Goal: Information Seeking & Learning: Learn about a topic

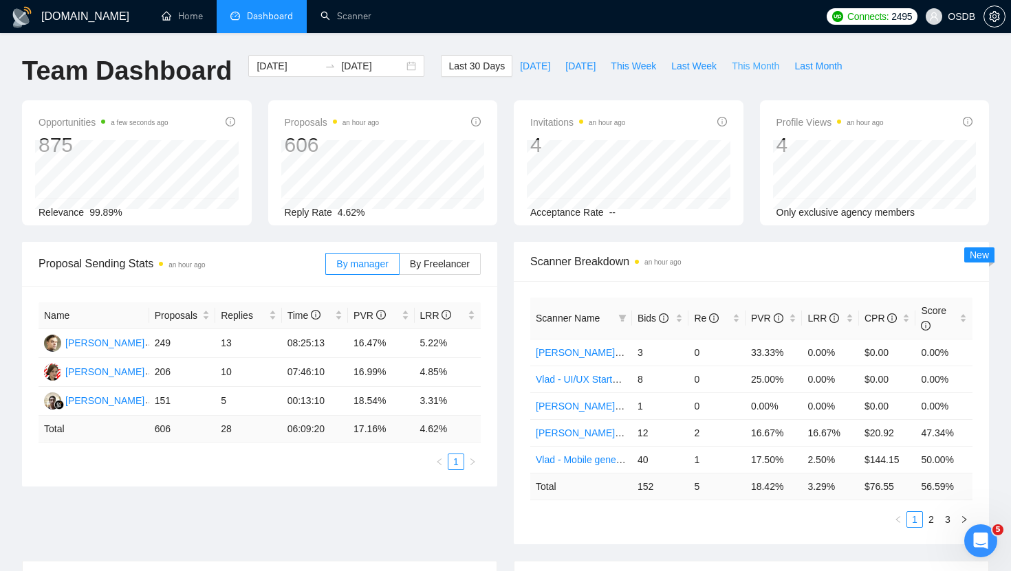
click at [510, 70] on span "This Month" at bounding box center [755, 65] width 47 height 15
type input "[DATE]"
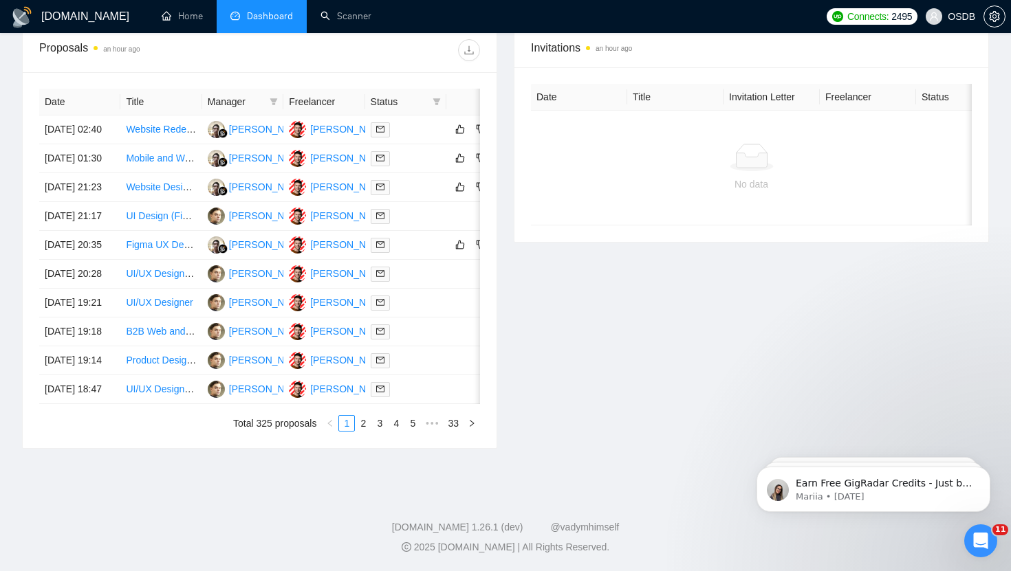
scroll to position [568, 0]
click at [418, 122] on div at bounding box center [406, 130] width 70 height 16
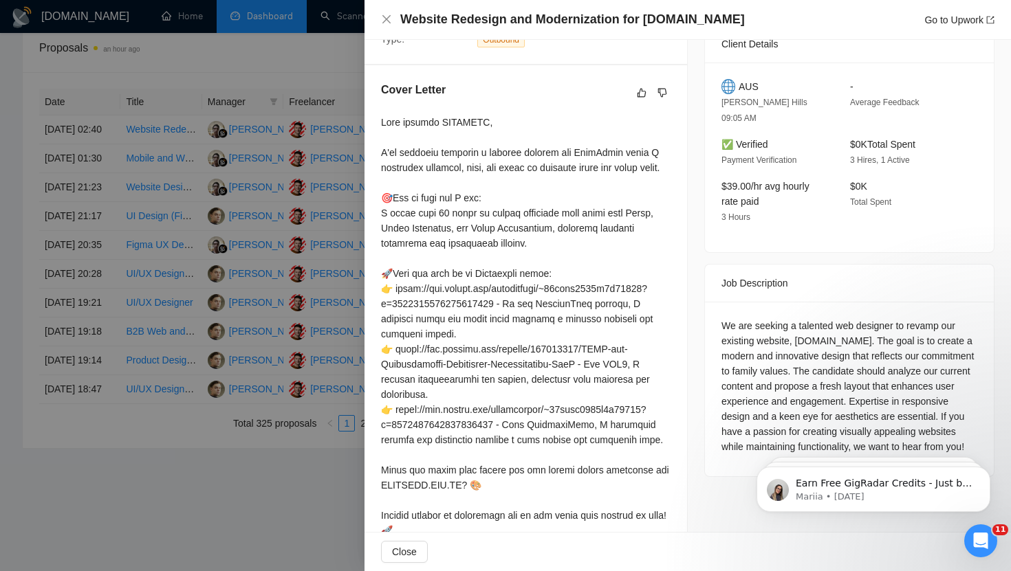
scroll to position [0, 0]
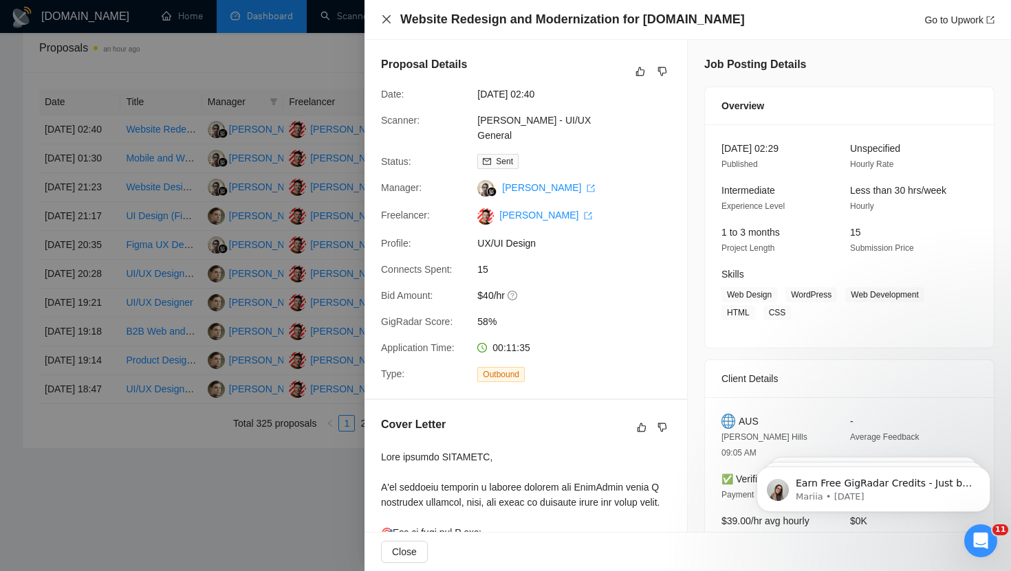
click at [384, 19] on icon "close" at bounding box center [386, 19] width 11 height 11
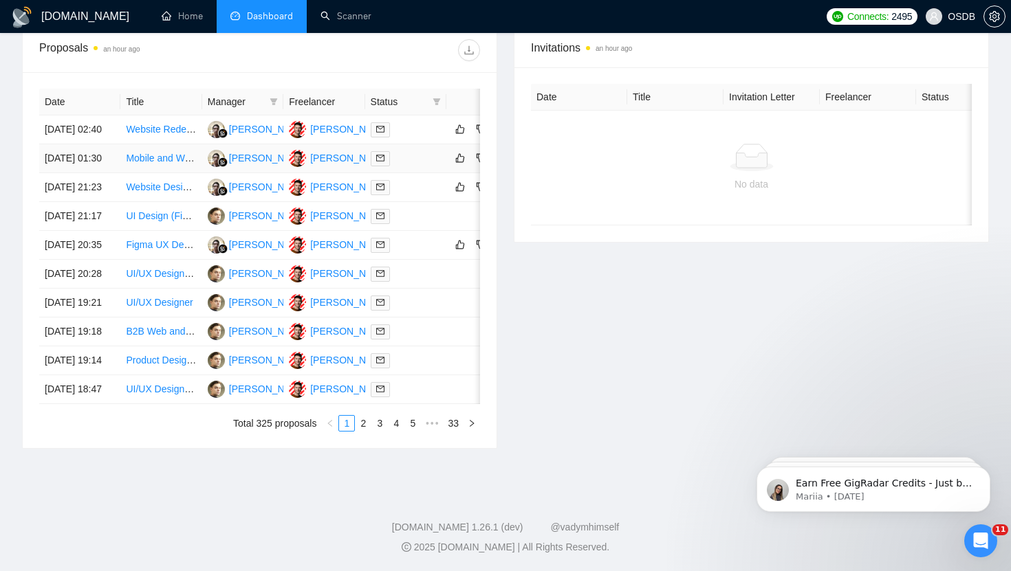
click at [419, 151] on div at bounding box center [406, 159] width 70 height 16
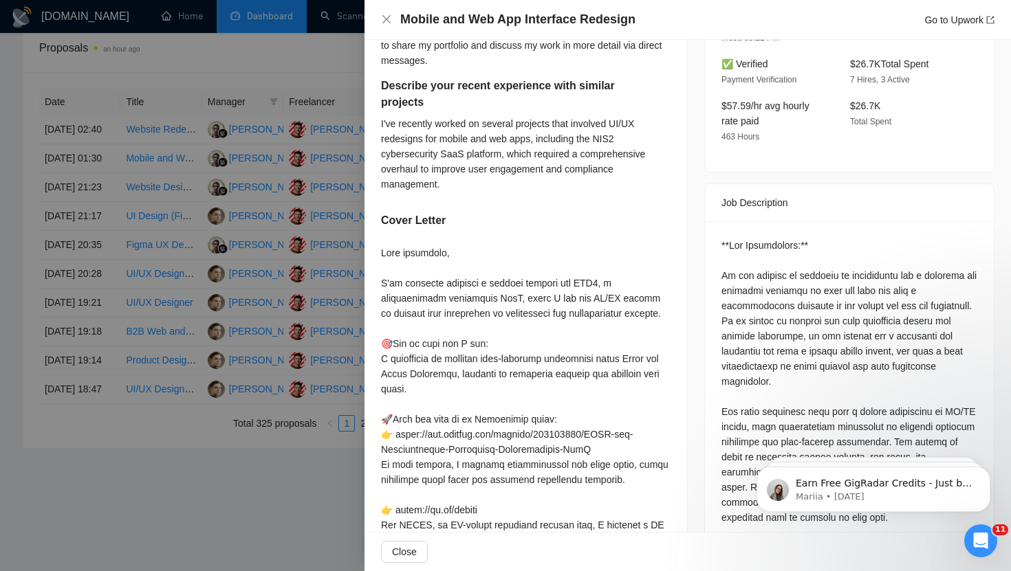
scroll to position [431, 0]
click at [382, 15] on icon "close" at bounding box center [386, 19] width 11 height 11
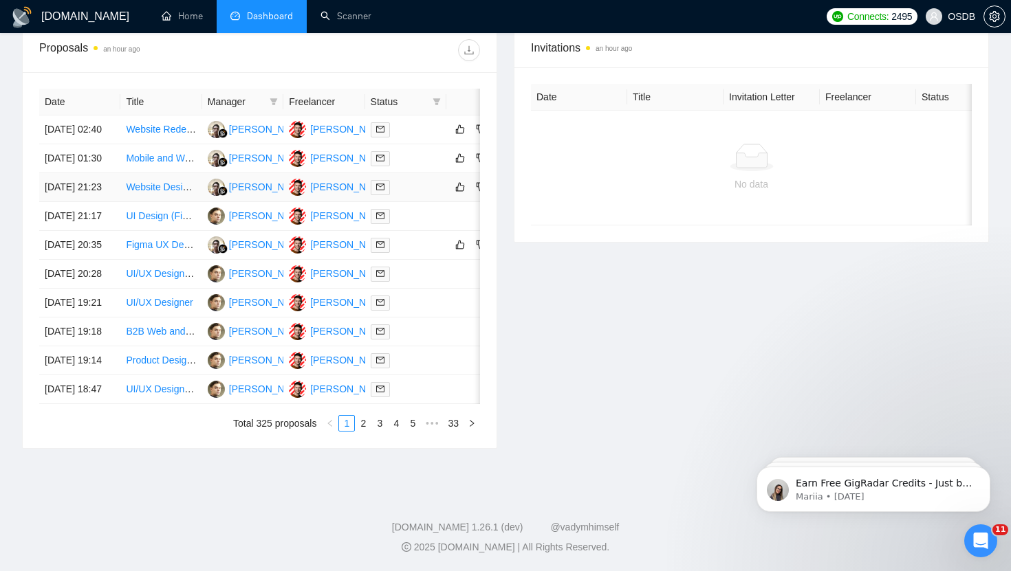
click at [435, 190] on div at bounding box center [406, 187] width 70 height 16
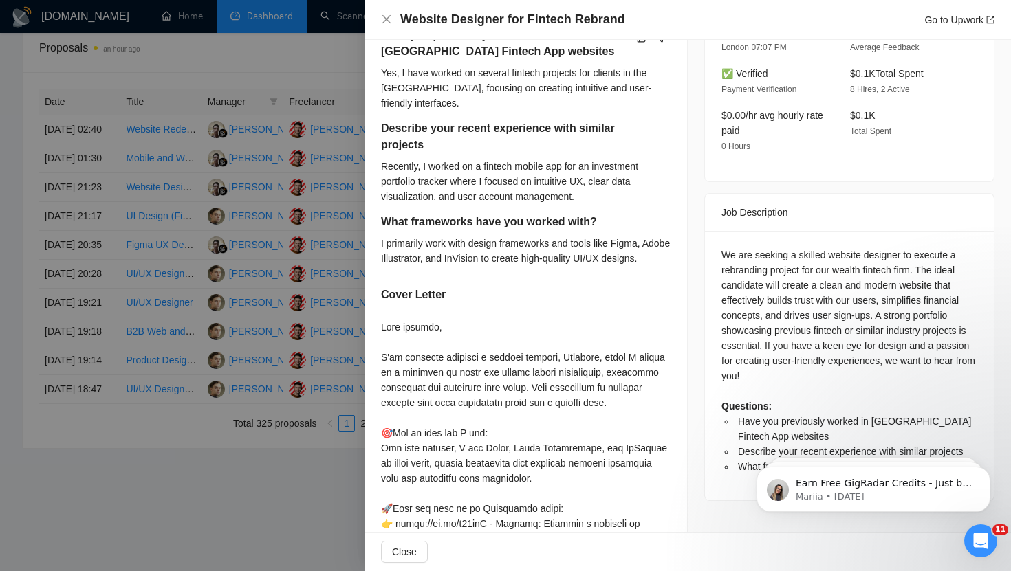
scroll to position [454, 0]
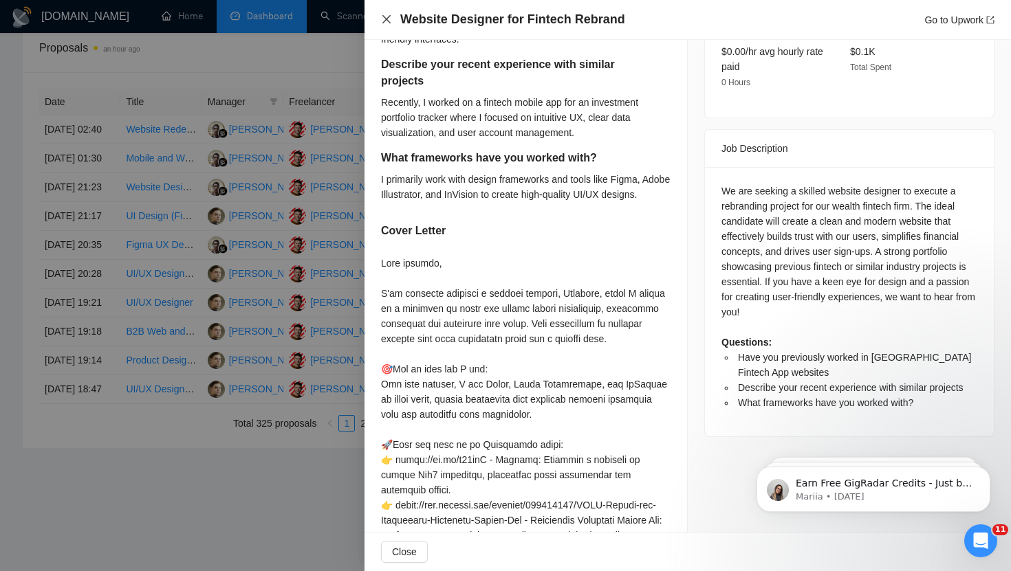
click at [383, 20] on icon "close" at bounding box center [386, 19] width 11 height 11
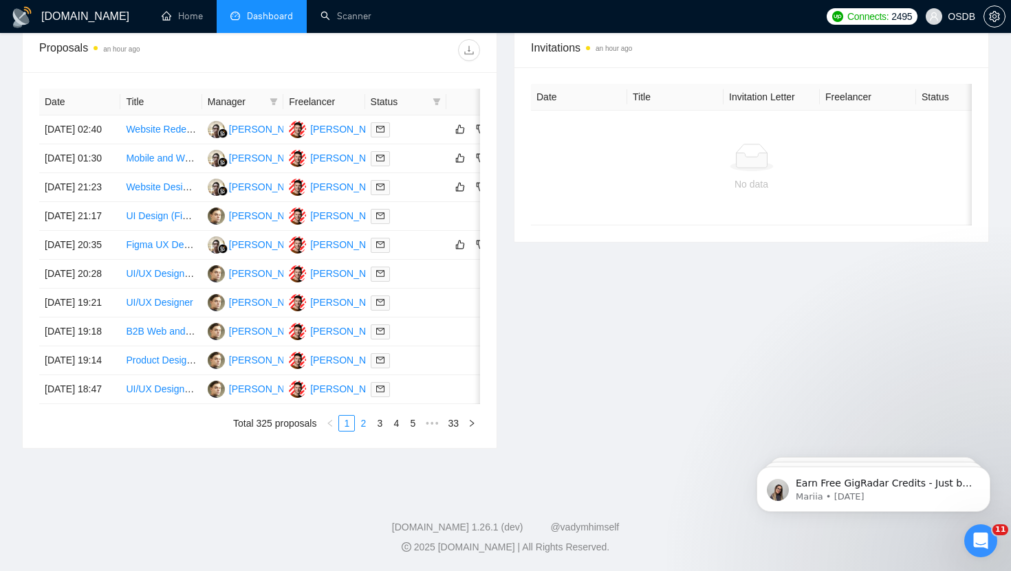
click at [362, 431] on link "2" at bounding box center [363, 423] width 15 height 15
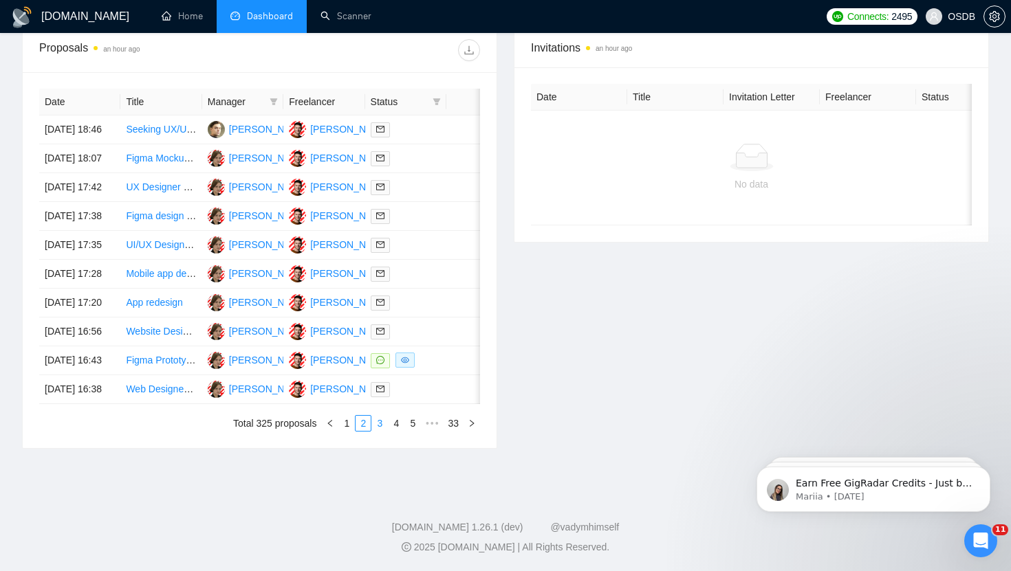
click at [380, 431] on link "3" at bounding box center [379, 423] width 15 height 15
click at [395, 431] on link "4" at bounding box center [396, 423] width 15 height 15
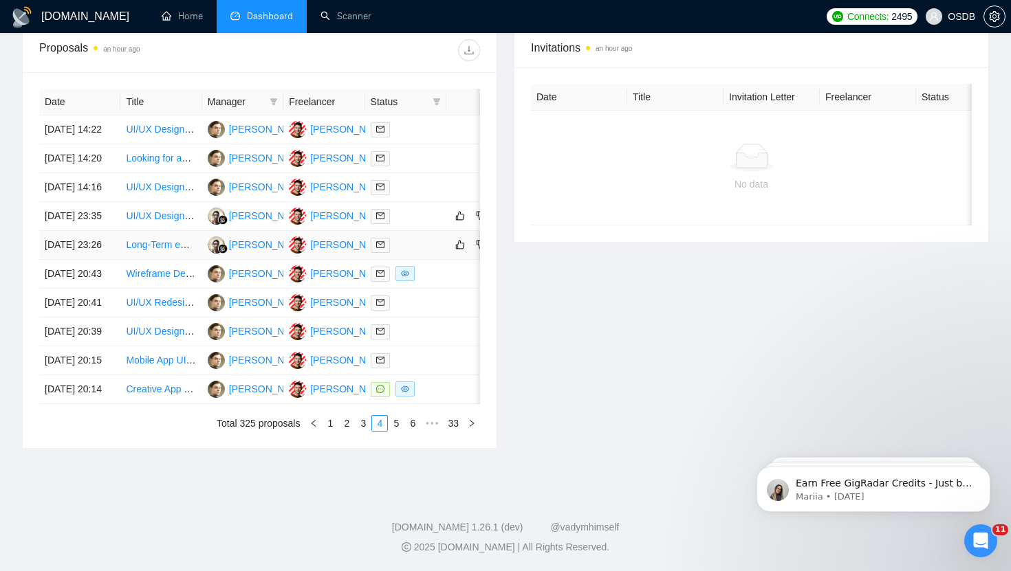
click at [426, 253] on div at bounding box center [406, 245] width 70 height 16
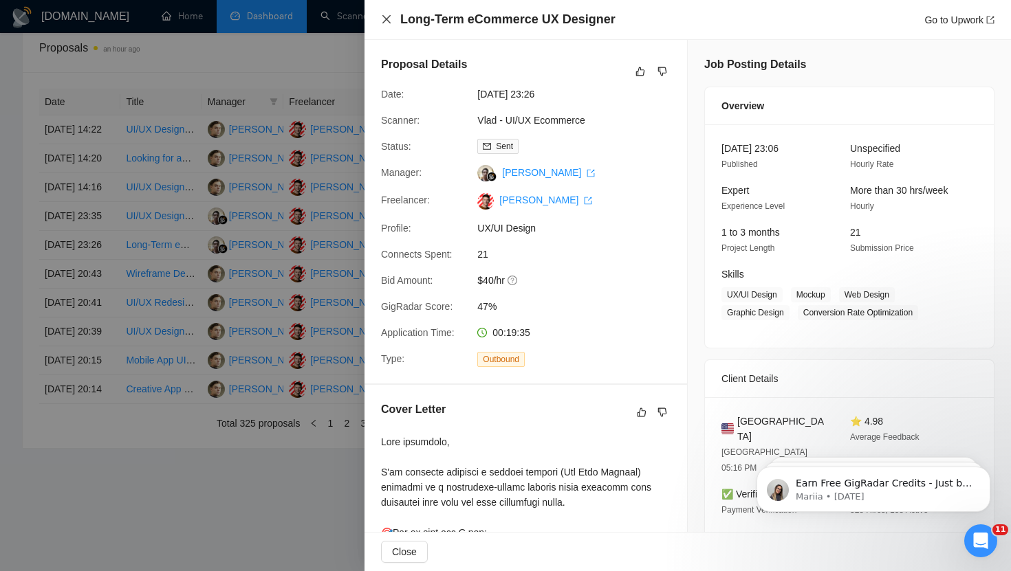
click at [390, 21] on icon "close" at bounding box center [386, 19] width 11 height 11
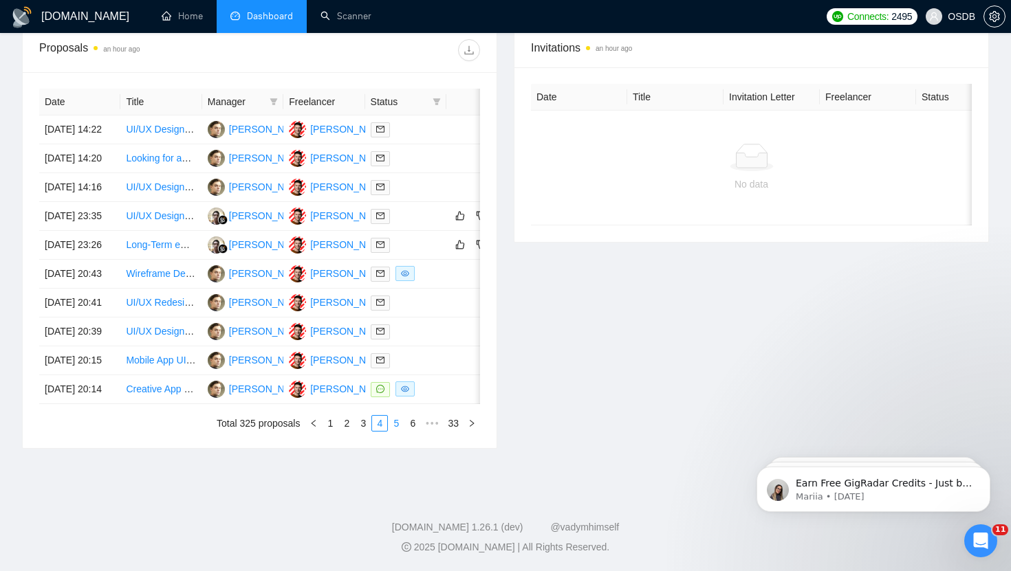
click at [397, 431] on link "5" at bounding box center [396, 423] width 15 height 15
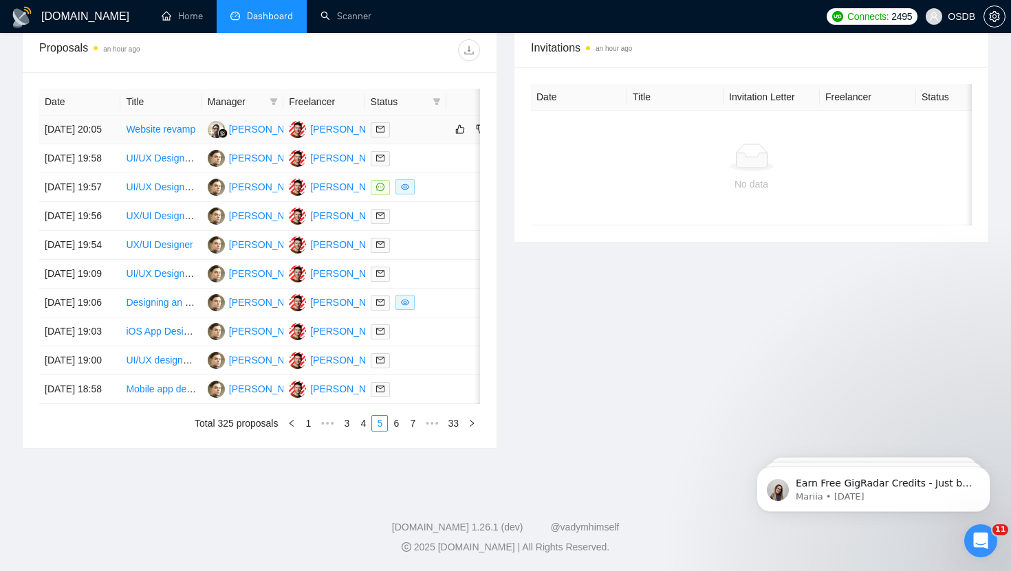
click at [415, 122] on div at bounding box center [406, 130] width 70 height 16
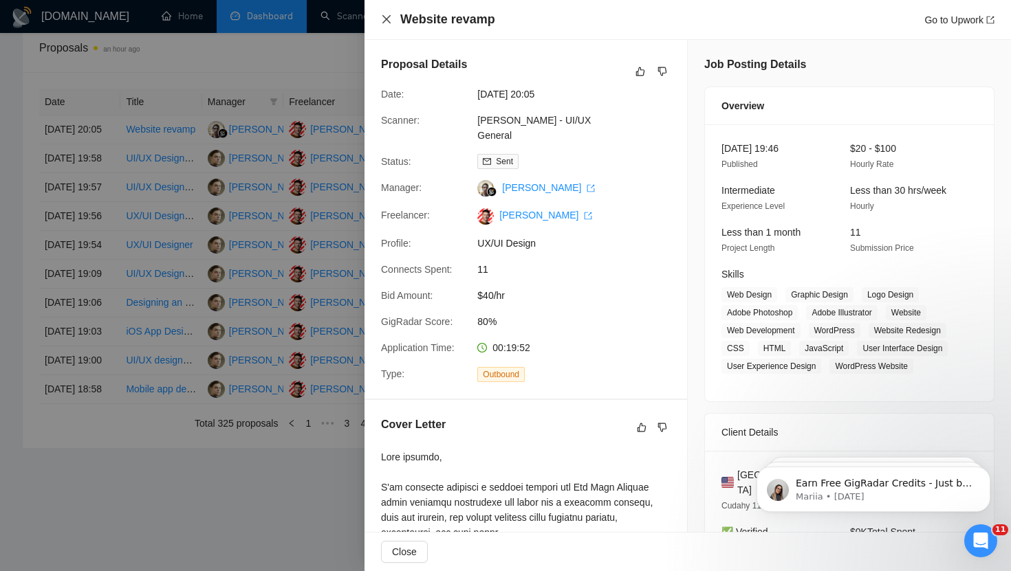
click at [388, 24] on icon "close" at bounding box center [386, 19] width 11 height 11
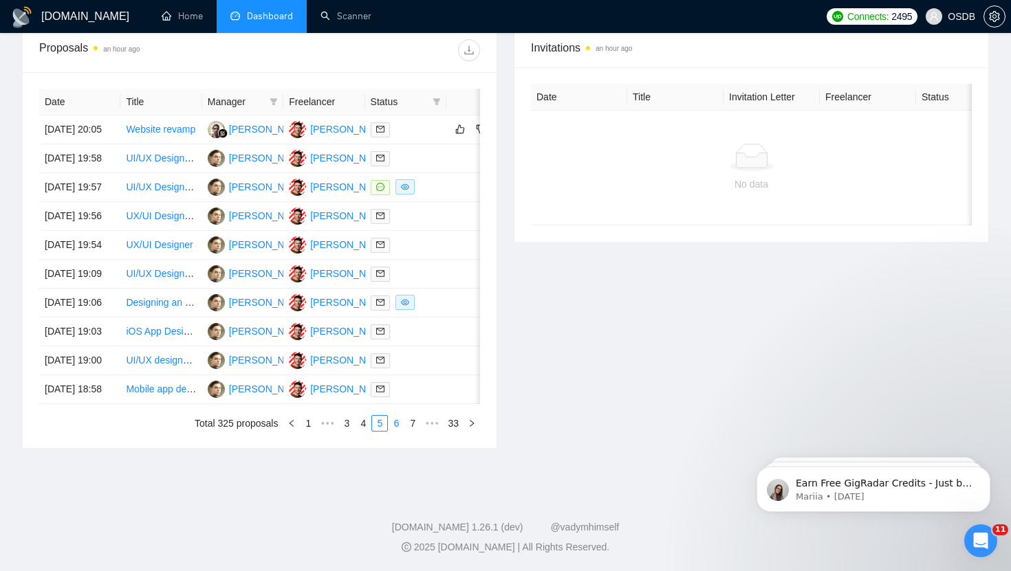
click at [397, 431] on link "6" at bounding box center [396, 423] width 15 height 15
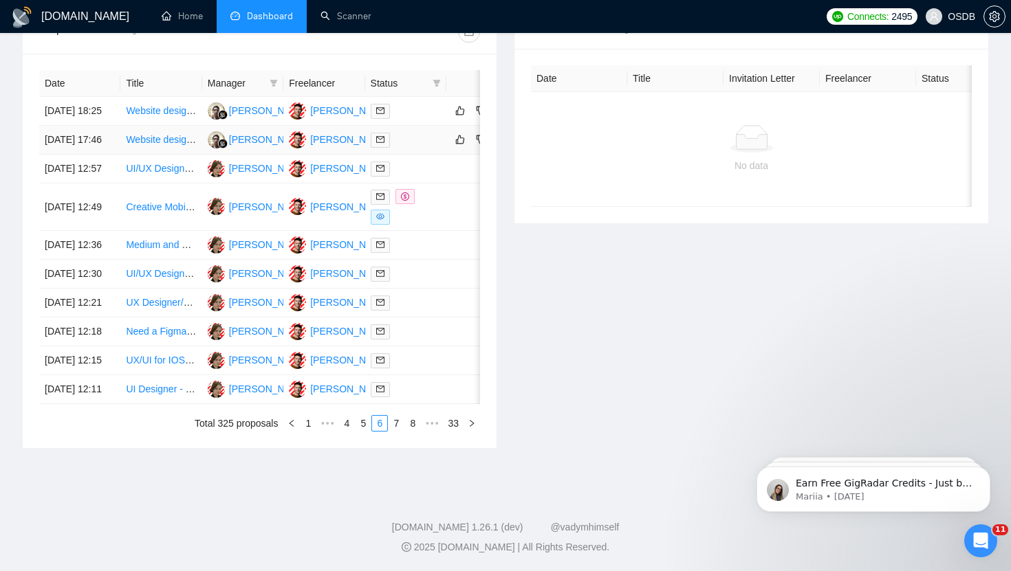
click at [415, 147] on div at bounding box center [406, 140] width 70 height 16
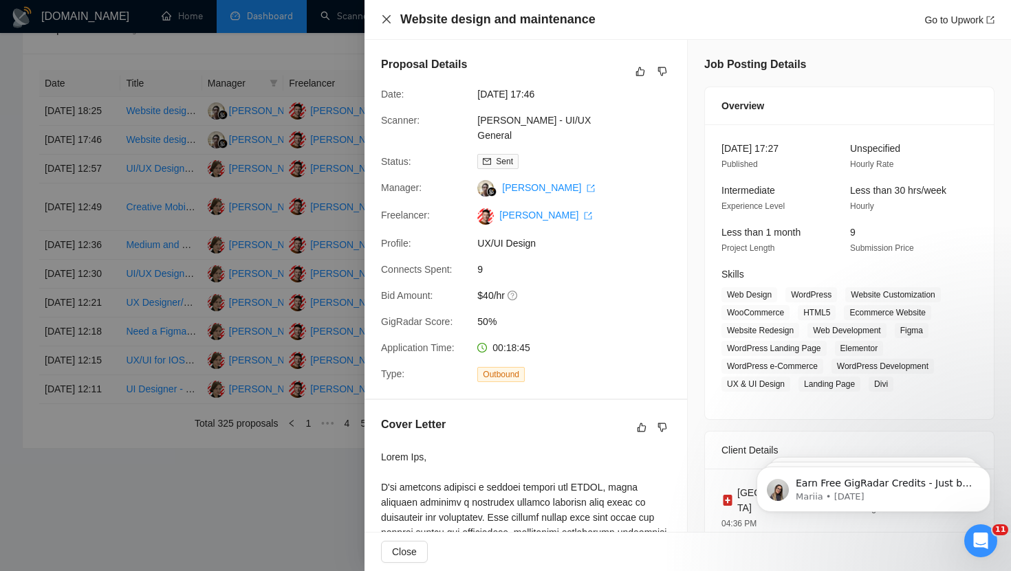
click at [383, 21] on icon "close" at bounding box center [386, 19] width 11 height 11
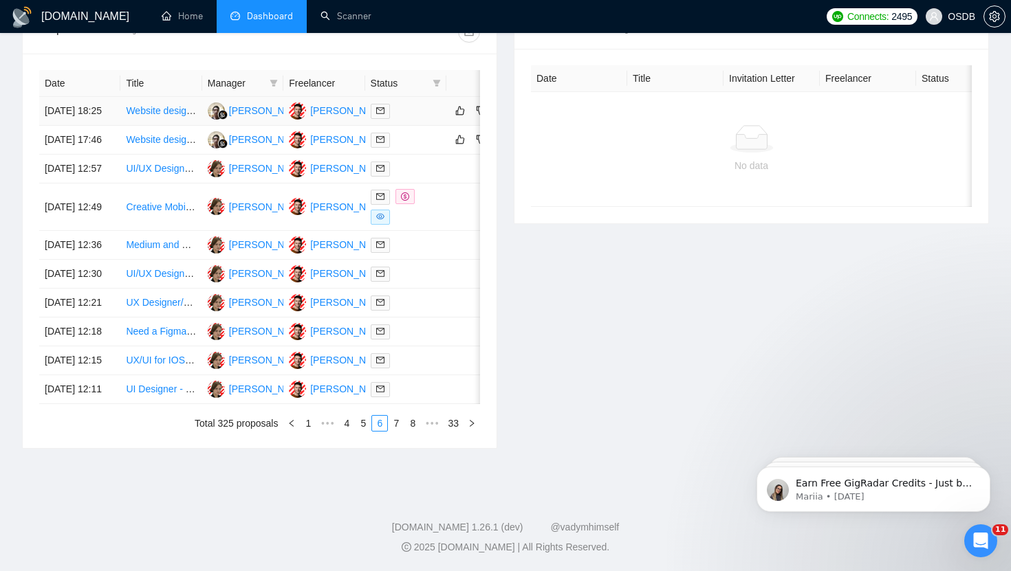
click at [418, 105] on div at bounding box center [406, 111] width 70 height 16
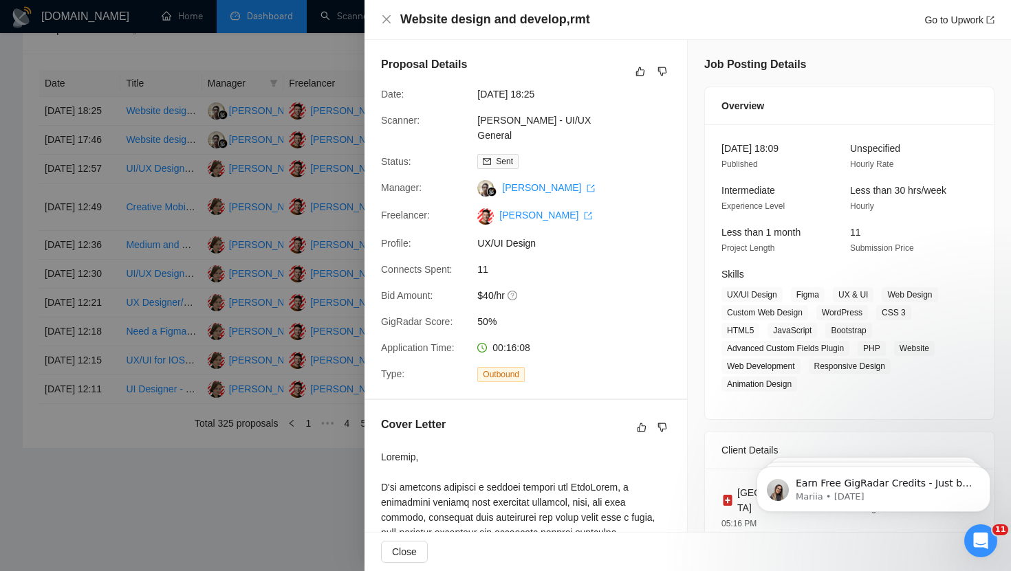
click at [380, 21] on div "Website design and develop,rmt Go to Upwork" at bounding box center [687, 20] width 646 height 40
click at [386, 18] on icon "close" at bounding box center [386, 19] width 11 height 11
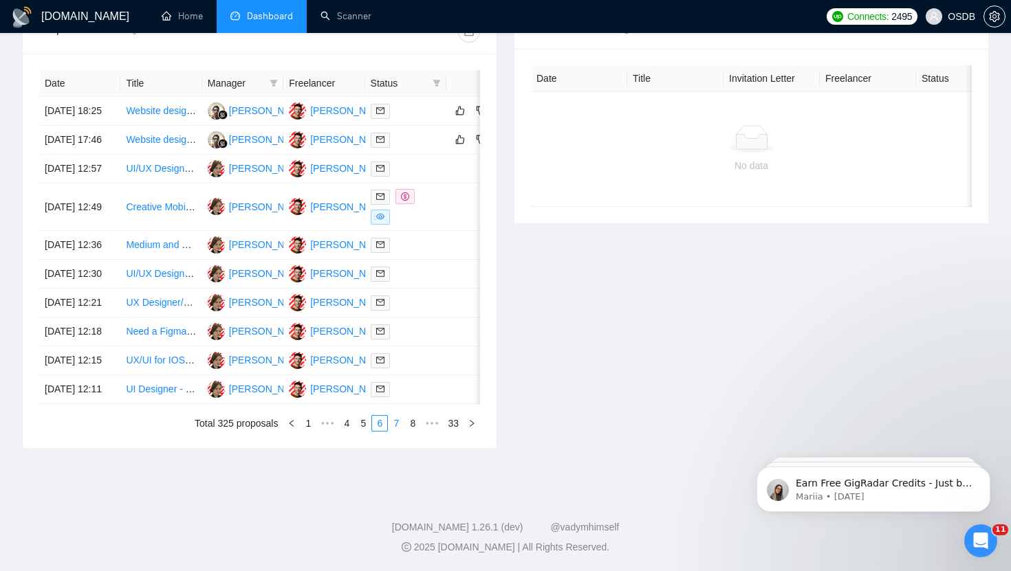
click at [395, 431] on link "7" at bounding box center [396, 423] width 15 height 15
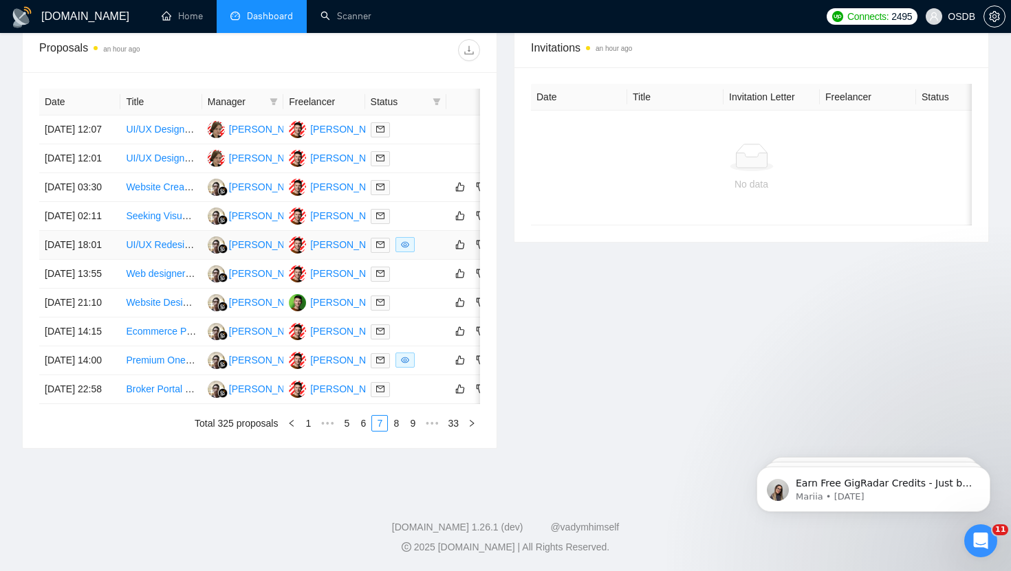
click at [427, 259] on td at bounding box center [405, 245] width 81 height 29
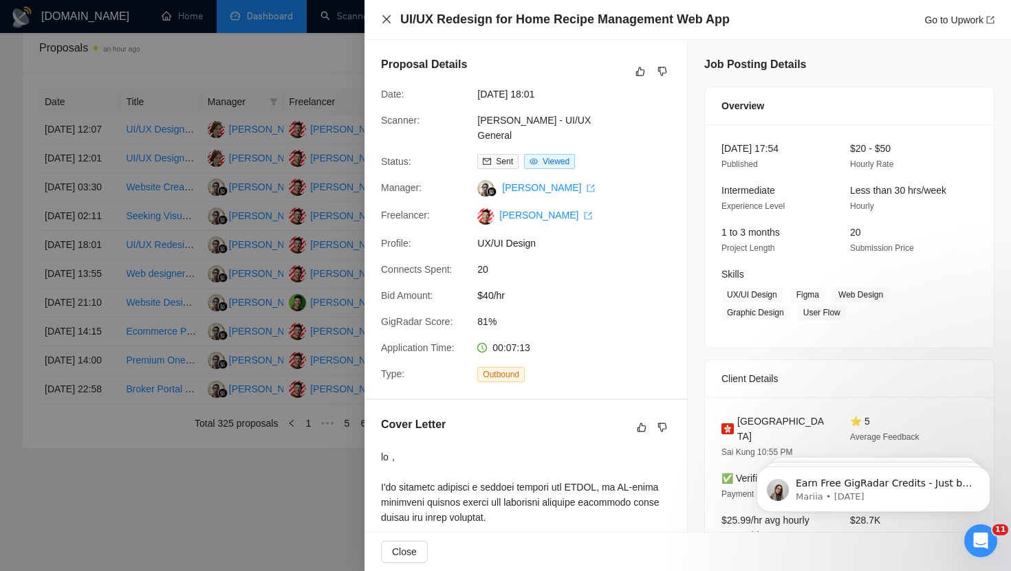
click at [386, 17] on icon "close" at bounding box center [386, 19] width 11 height 11
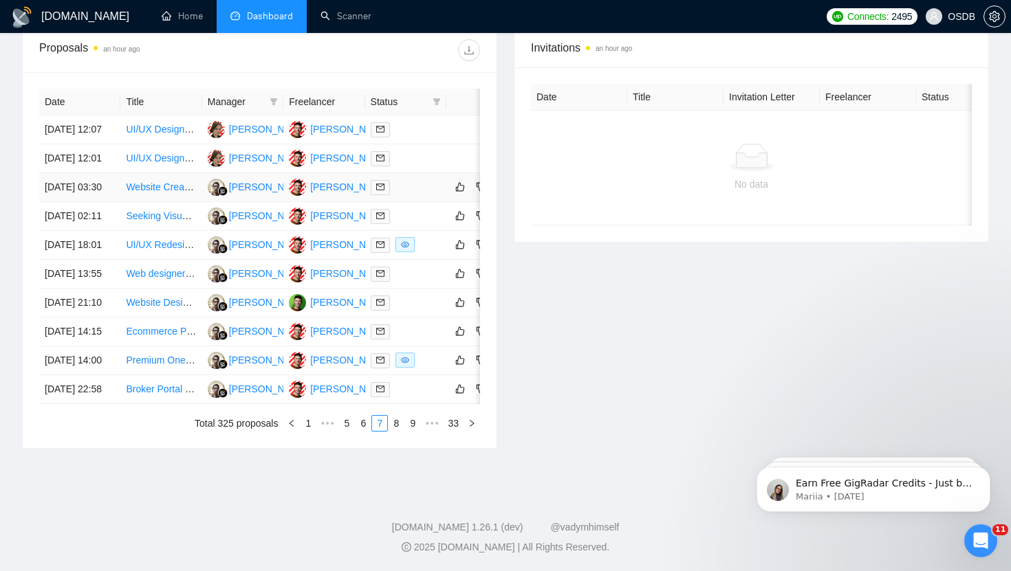
click at [418, 189] on div at bounding box center [406, 187] width 70 height 16
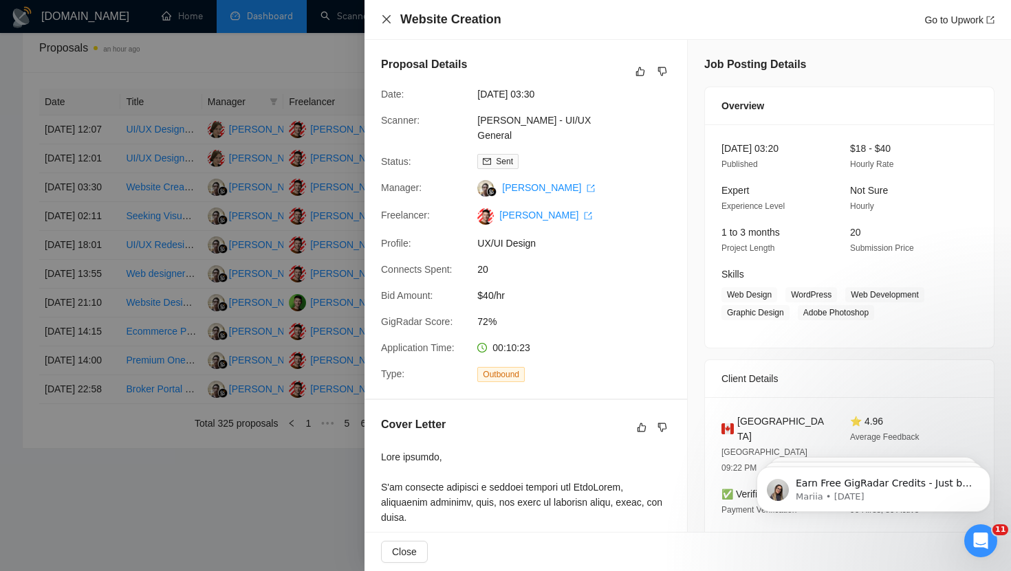
click at [386, 17] on icon "close" at bounding box center [386, 19] width 11 height 11
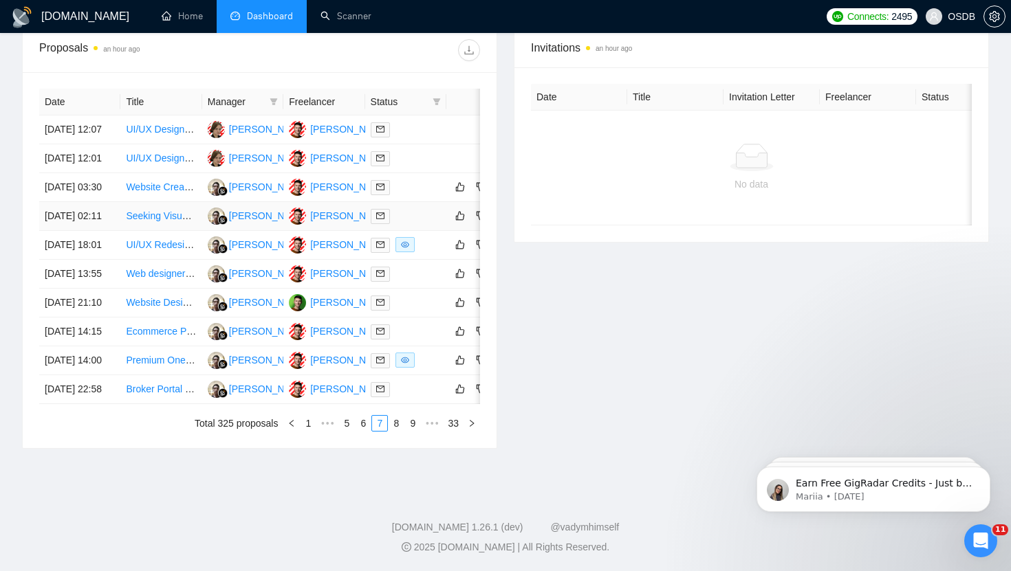
click at [416, 221] on div at bounding box center [406, 216] width 70 height 16
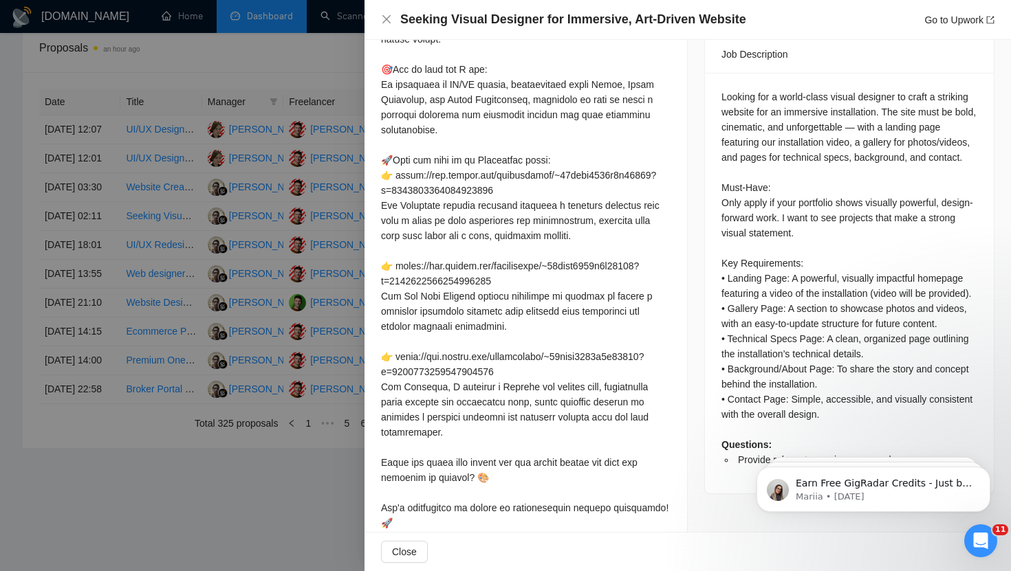
scroll to position [600, 0]
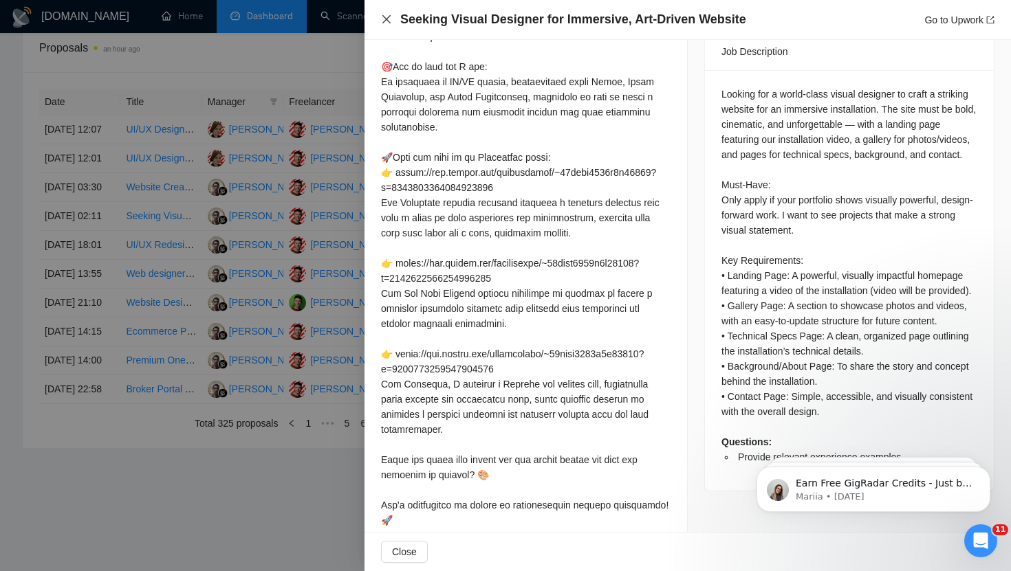
click at [387, 24] on icon "close" at bounding box center [386, 19] width 11 height 11
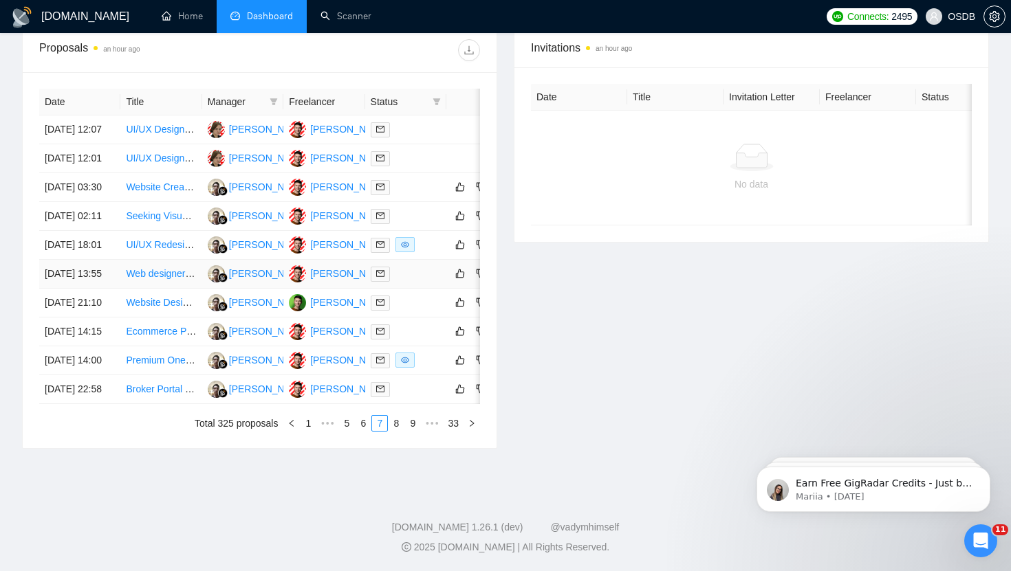
click at [417, 282] on div at bounding box center [406, 274] width 70 height 16
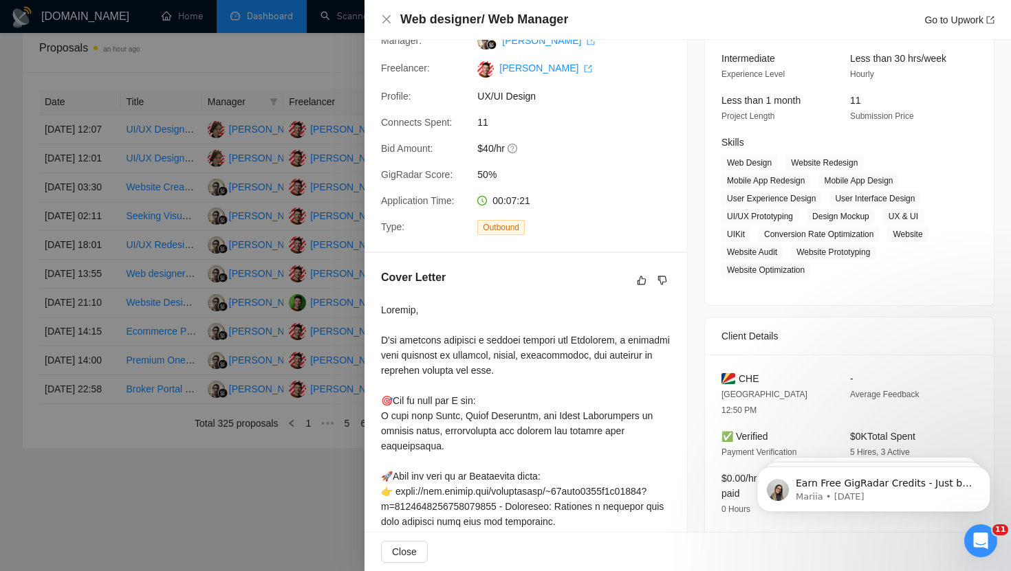
scroll to position [0, 0]
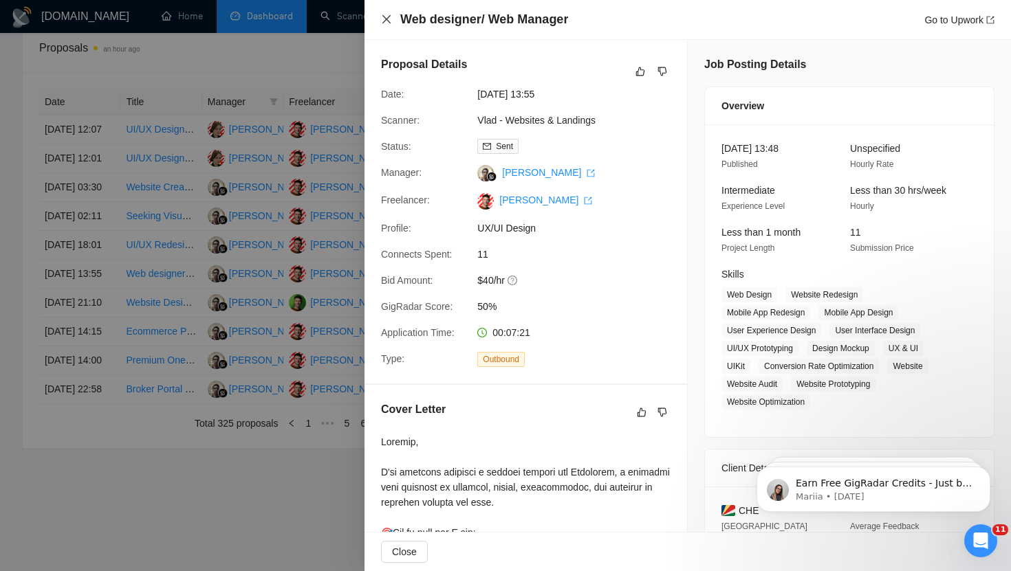
click at [391, 21] on icon "close" at bounding box center [386, 19] width 11 height 11
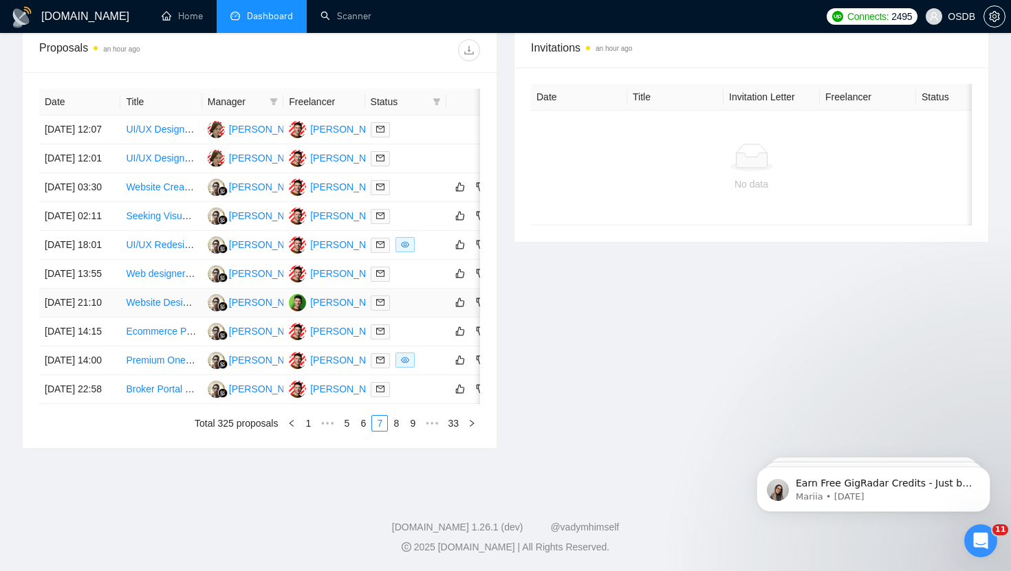
scroll to position [648, 0]
click at [392, 431] on link "8" at bounding box center [396, 423] width 15 height 15
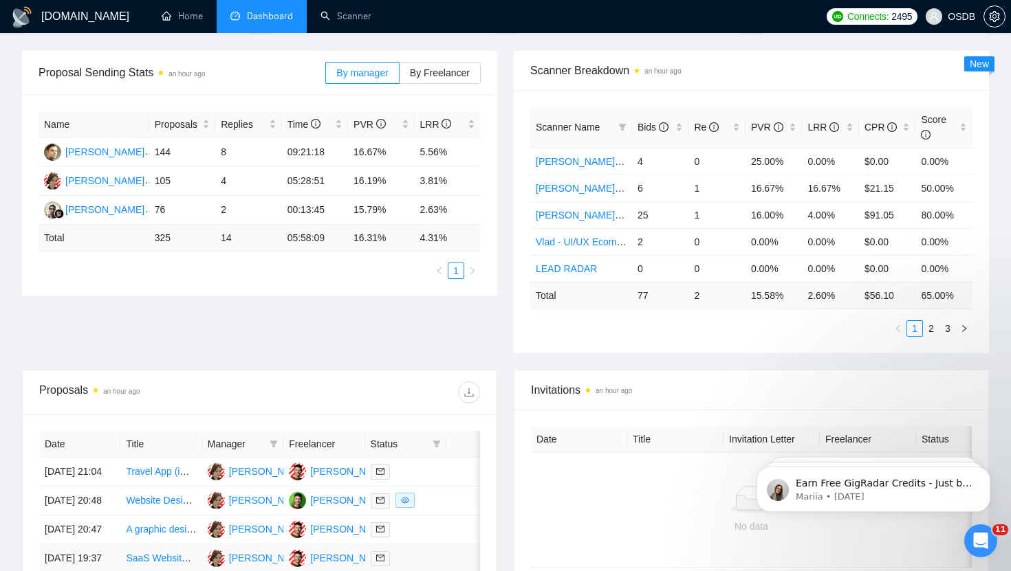
scroll to position [186, 0]
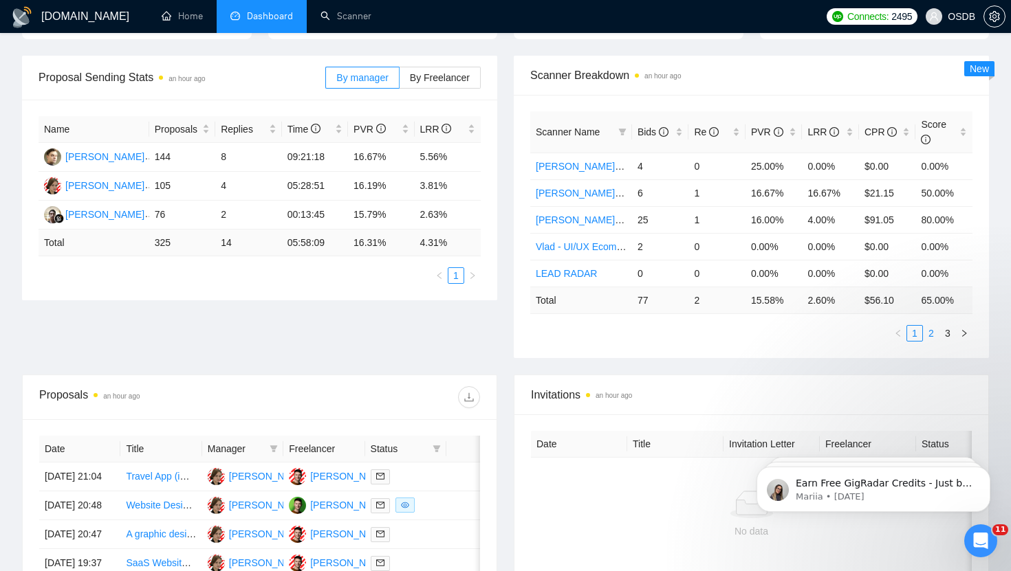
click at [510, 332] on link "2" at bounding box center [931, 333] width 15 height 15
click at [510, 334] on link "3" at bounding box center [947, 333] width 15 height 15
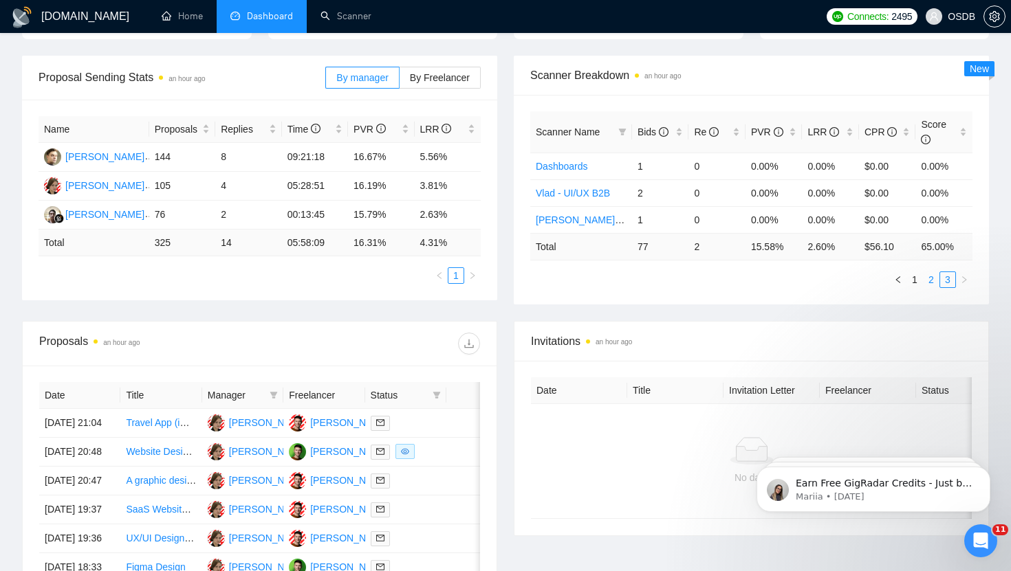
click at [510, 285] on link "2" at bounding box center [931, 279] width 15 height 15
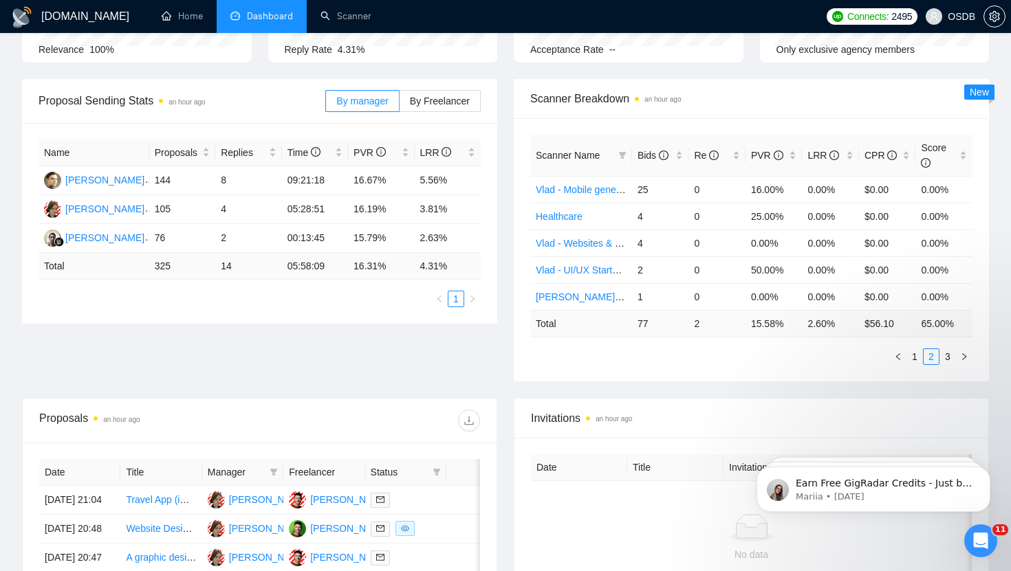
scroll to position [165, 0]
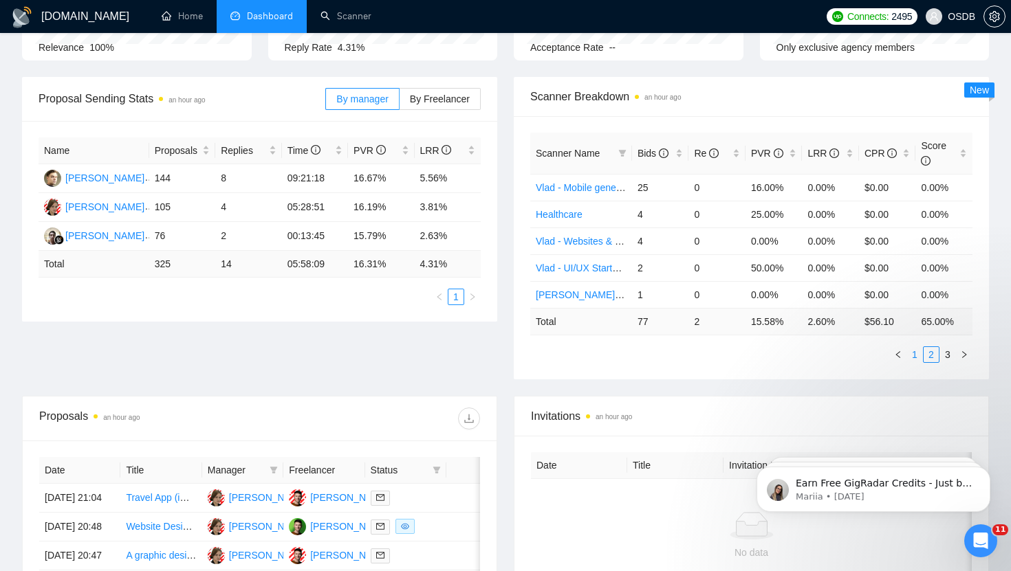
click at [510, 352] on link "1" at bounding box center [914, 354] width 15 height 15
click at [510, 352] on link "2" at bounding box center [931, 354] width 15 height 15
click at [510, 353] on link "3" at bounding box center [947, 354] width 15 height 15
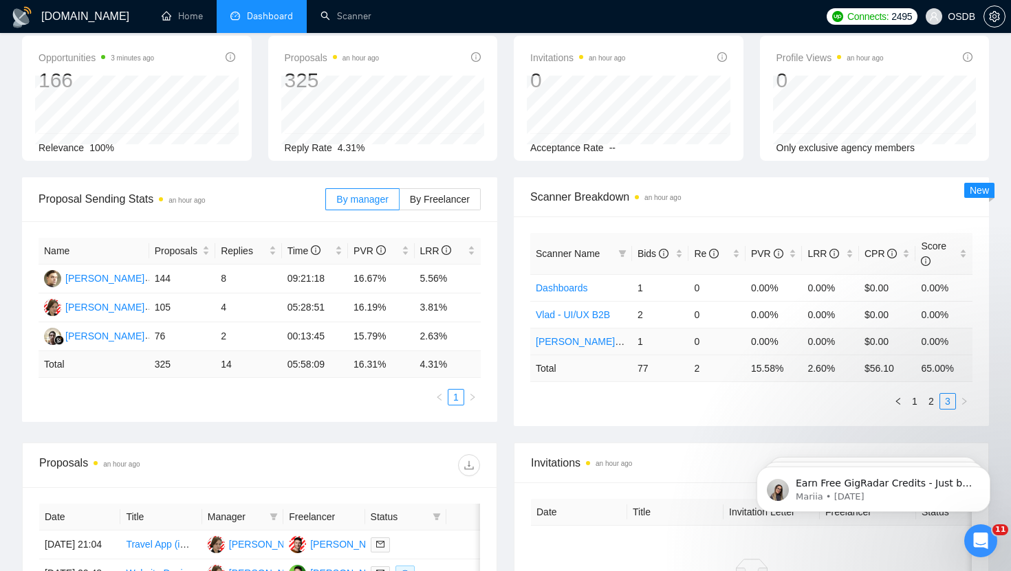
scroll to position [0, 0]
